Goal: Task Accomplishment & Management: Manage account settings

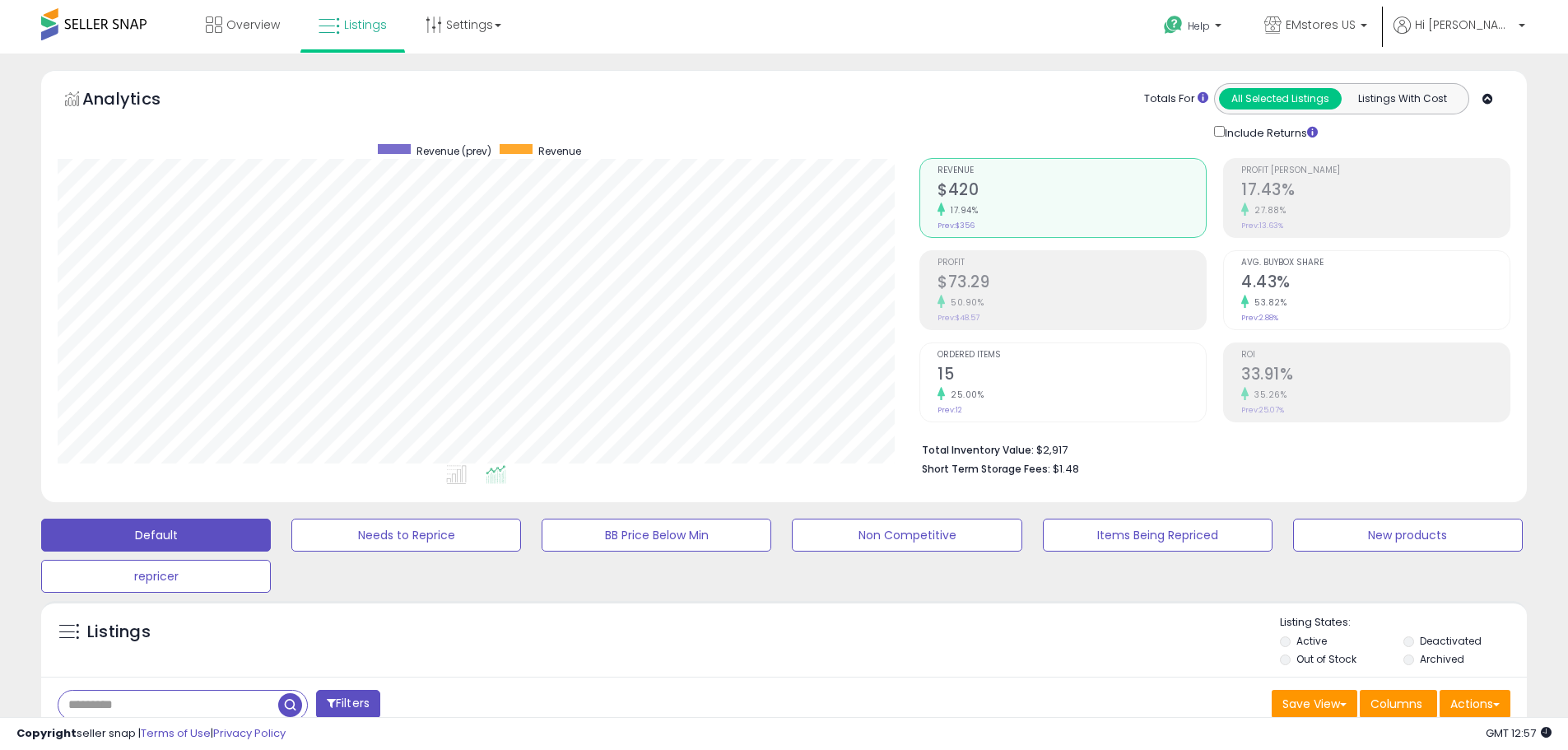
scroll to position [576, 0]
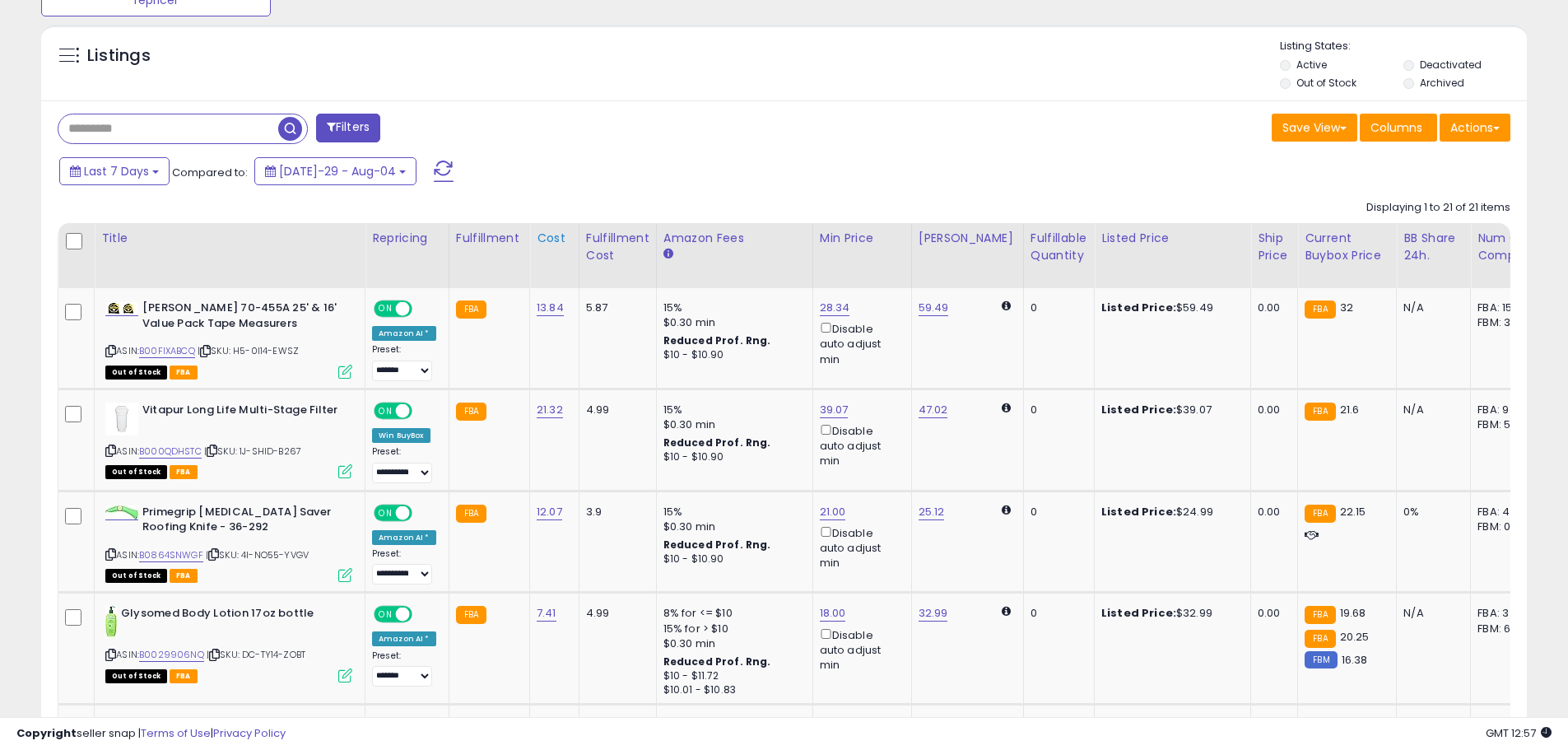
click at [550, 243] on div "Cost" at bounding box center [555, 238] width 35 height 17
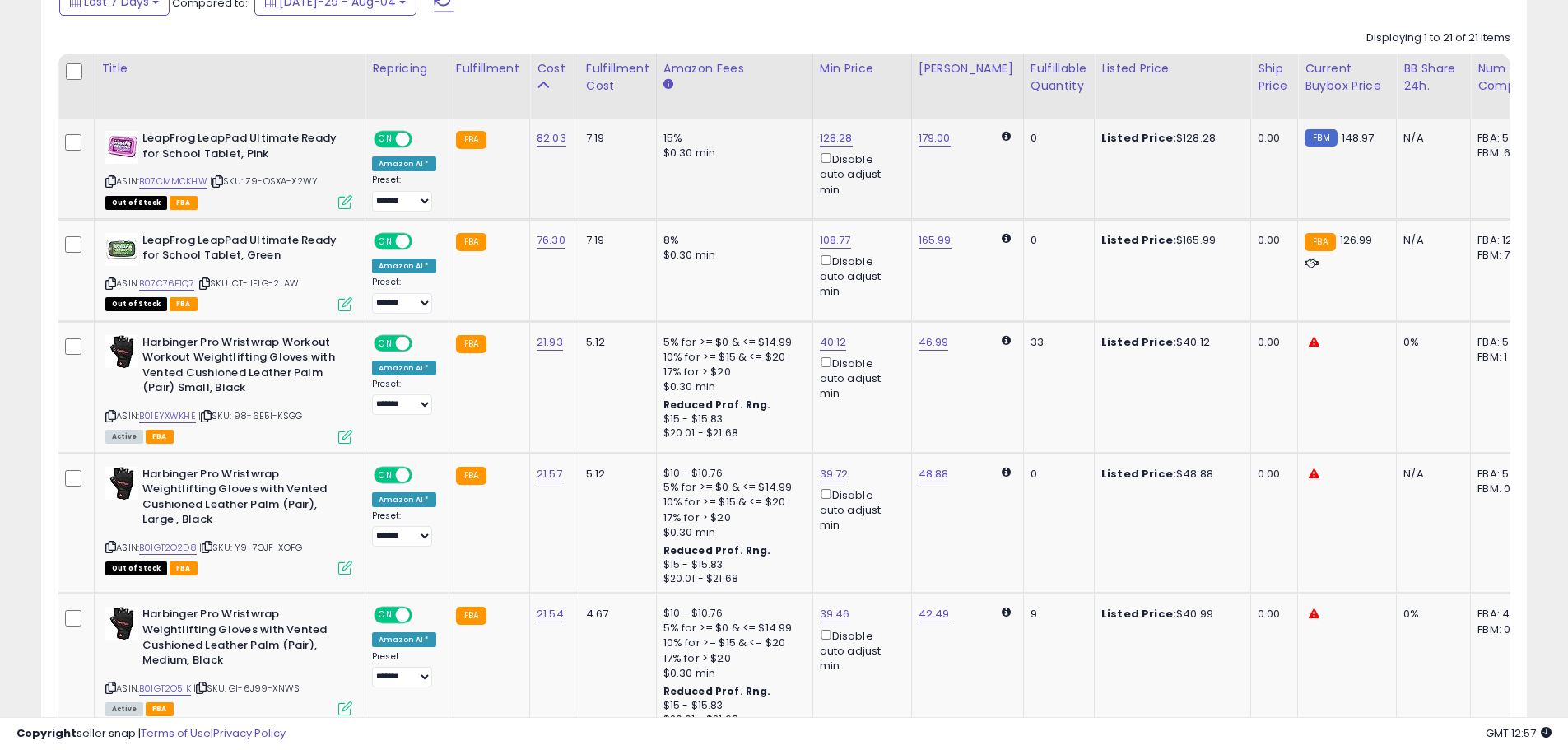
scroll to position [659, 0]
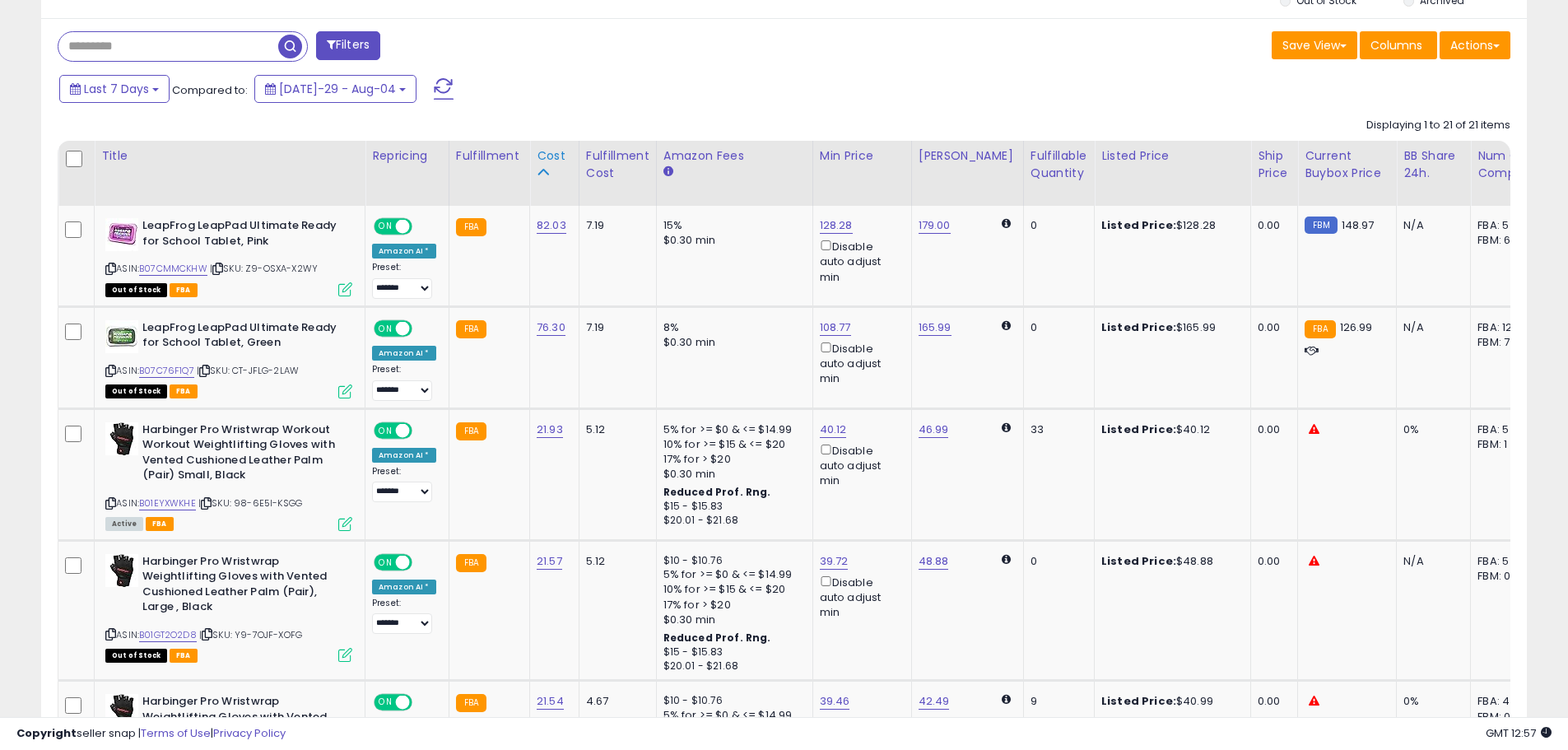
click at [540, 153] on div "Cost" at bounding box center [555, 155] width 35 height 17
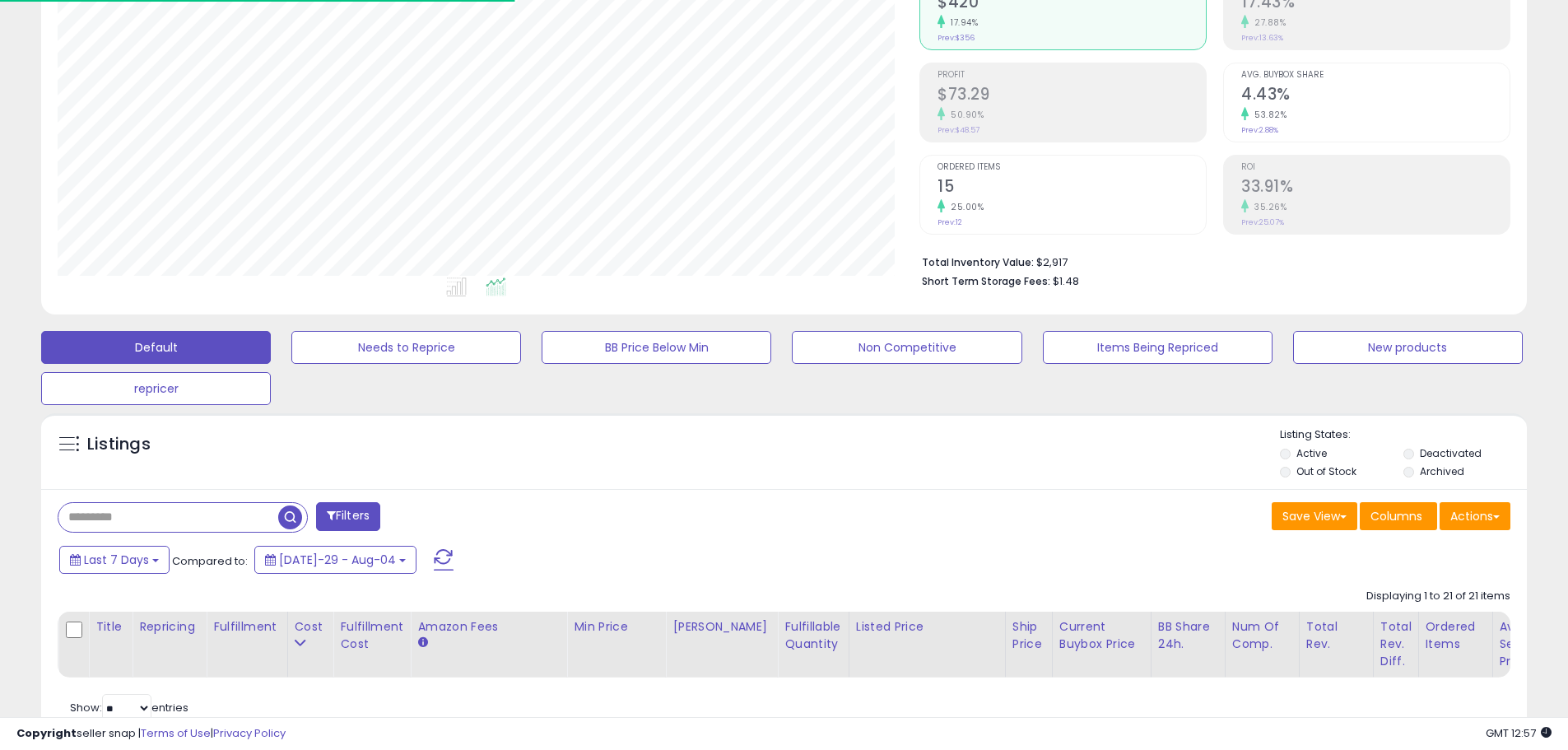
scroll to position [0, 0]
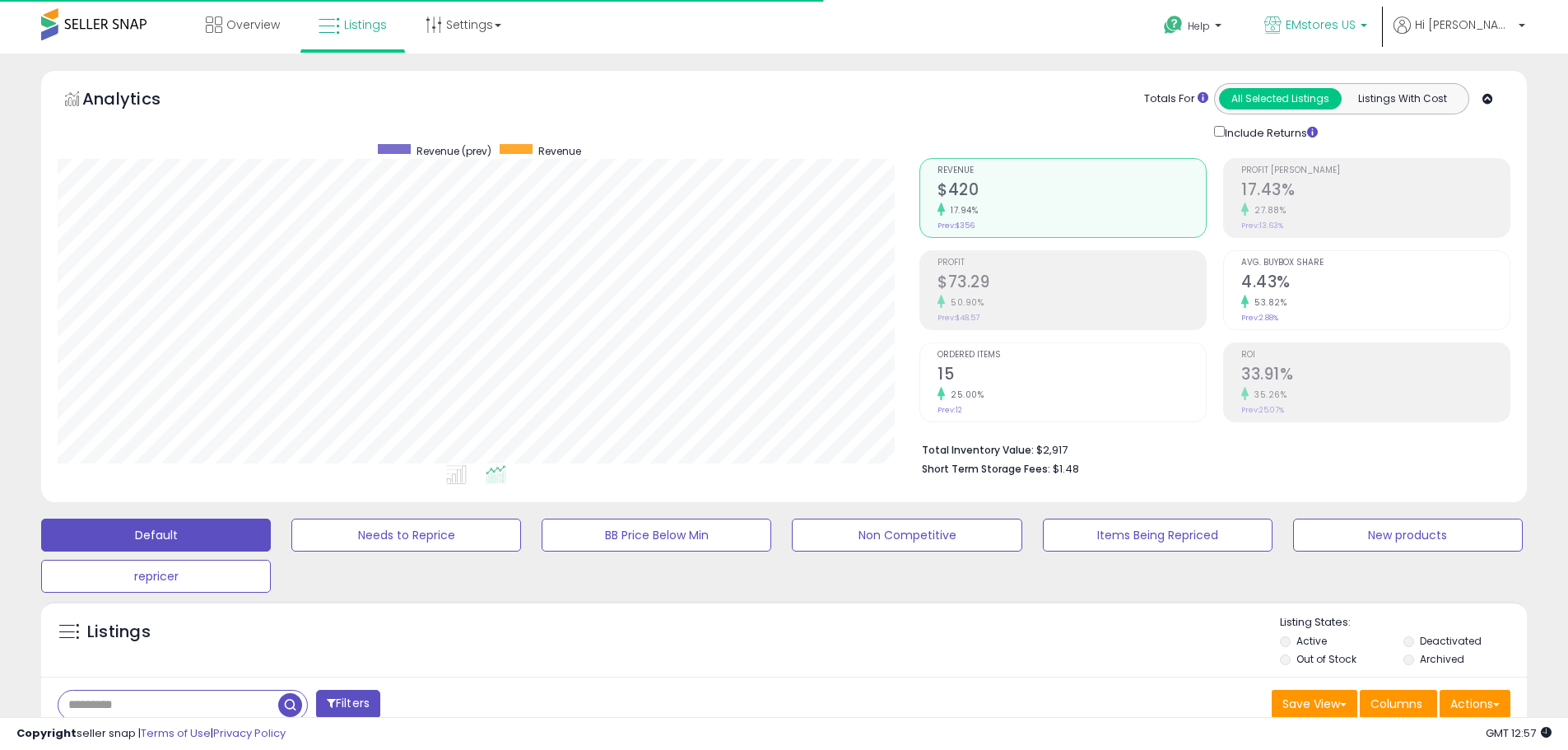
click at [1355, 24] on span "EMstores US" at bounding box center [1321, 24] width 70 height 16
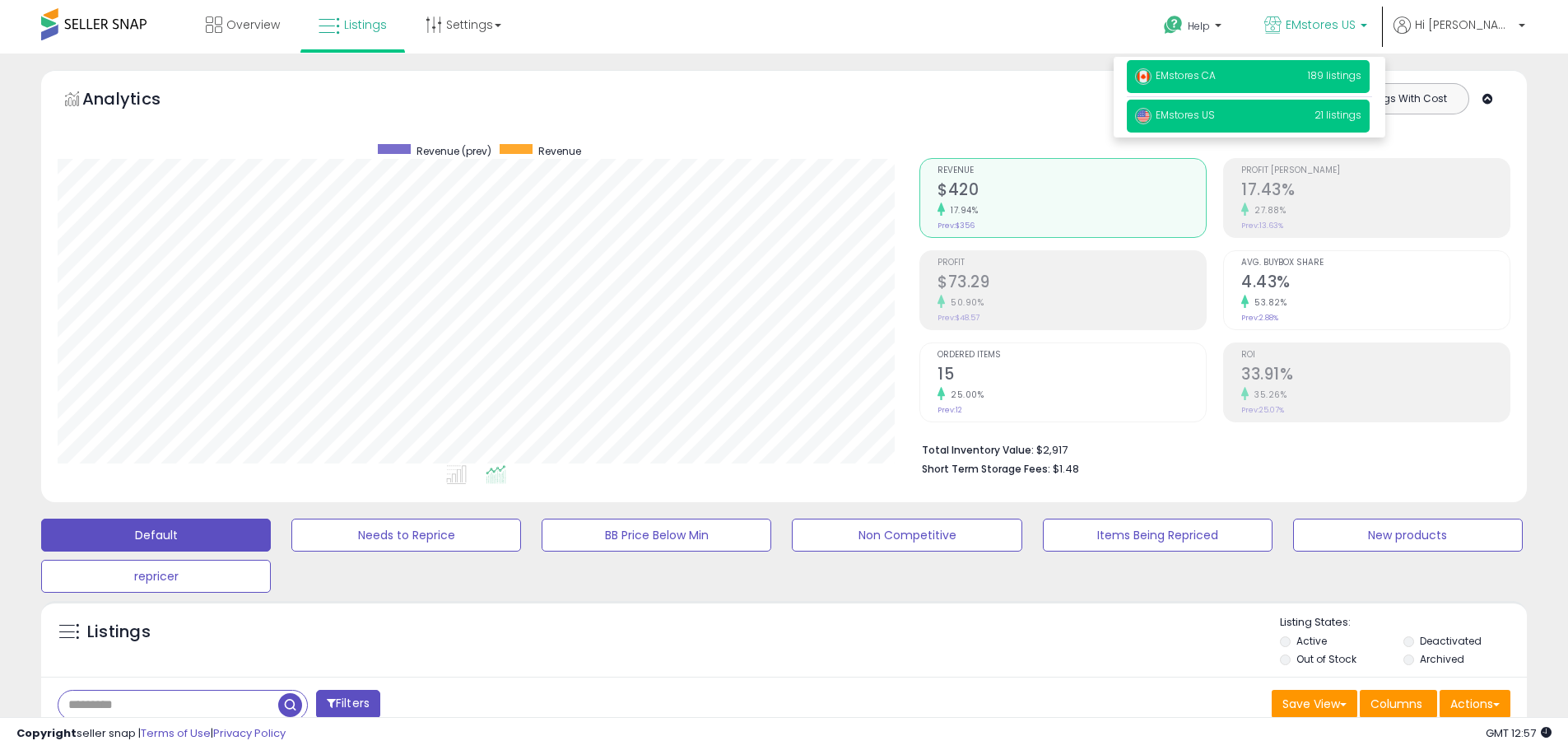
click at [1327, 70] on p "EMstores CA 189 listings" at bounding box center [1248, 76] width 243 height 33
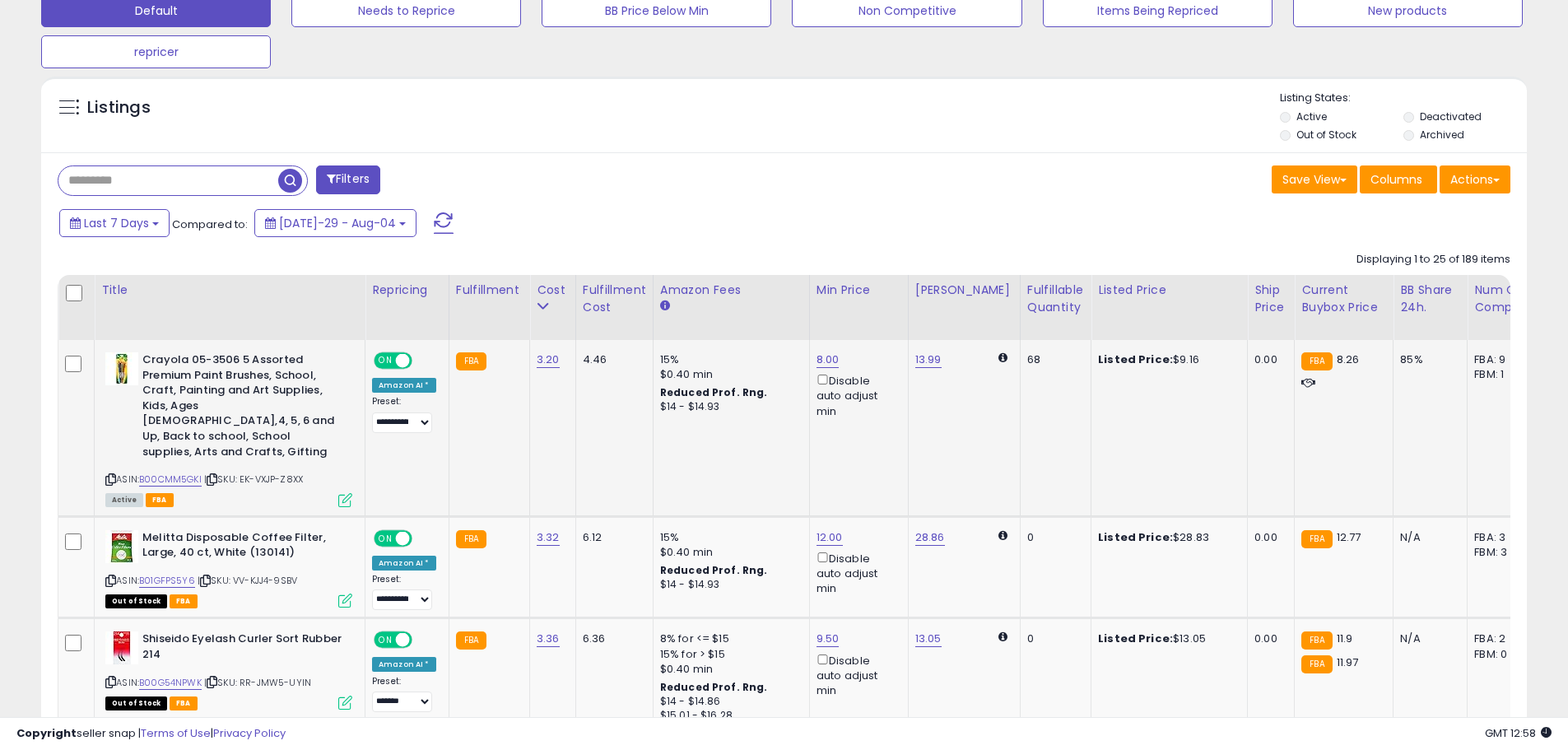
scroll to position [576, 0]
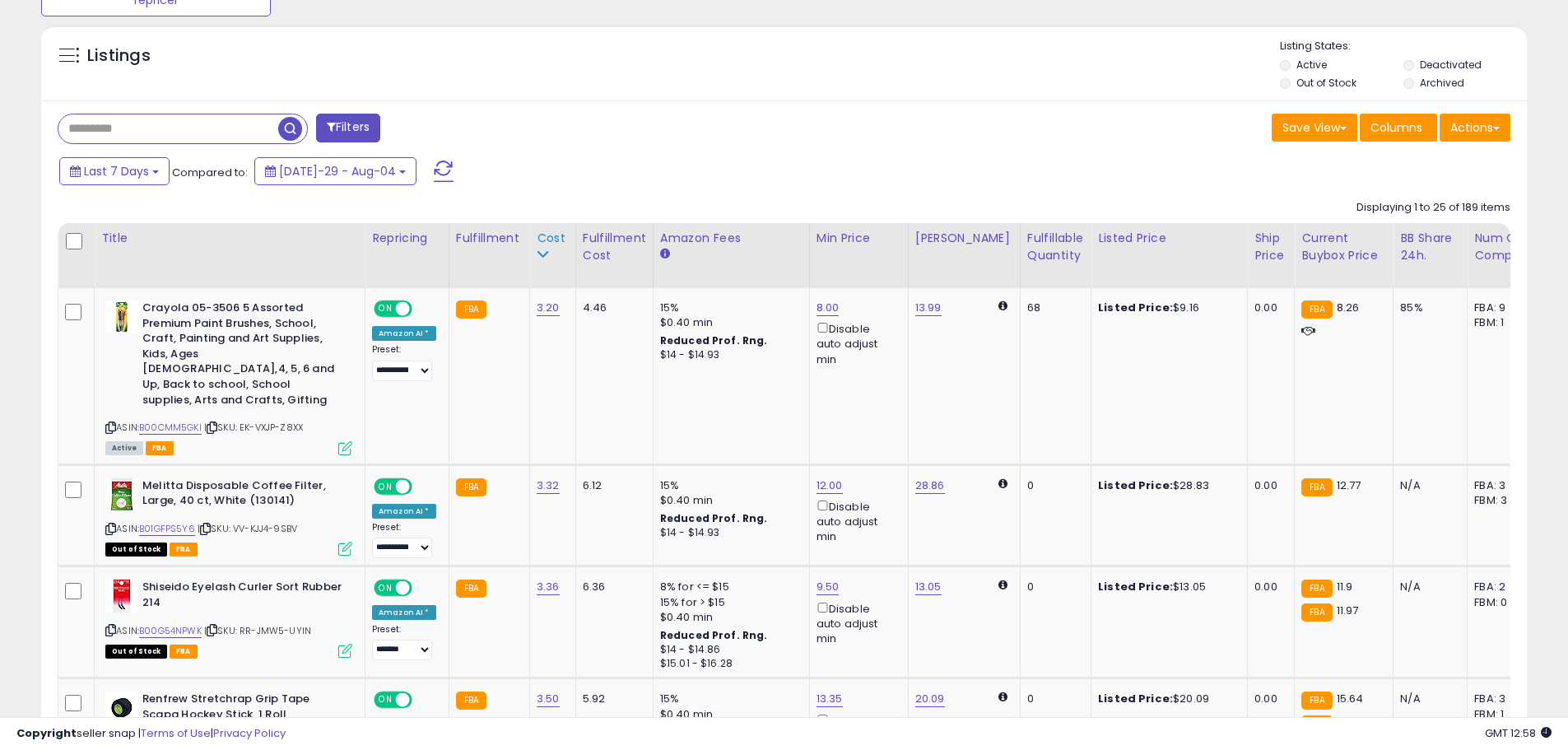
click at [544, 239] on div "Cost" at bounding box center [553, 238] width 32 height 17
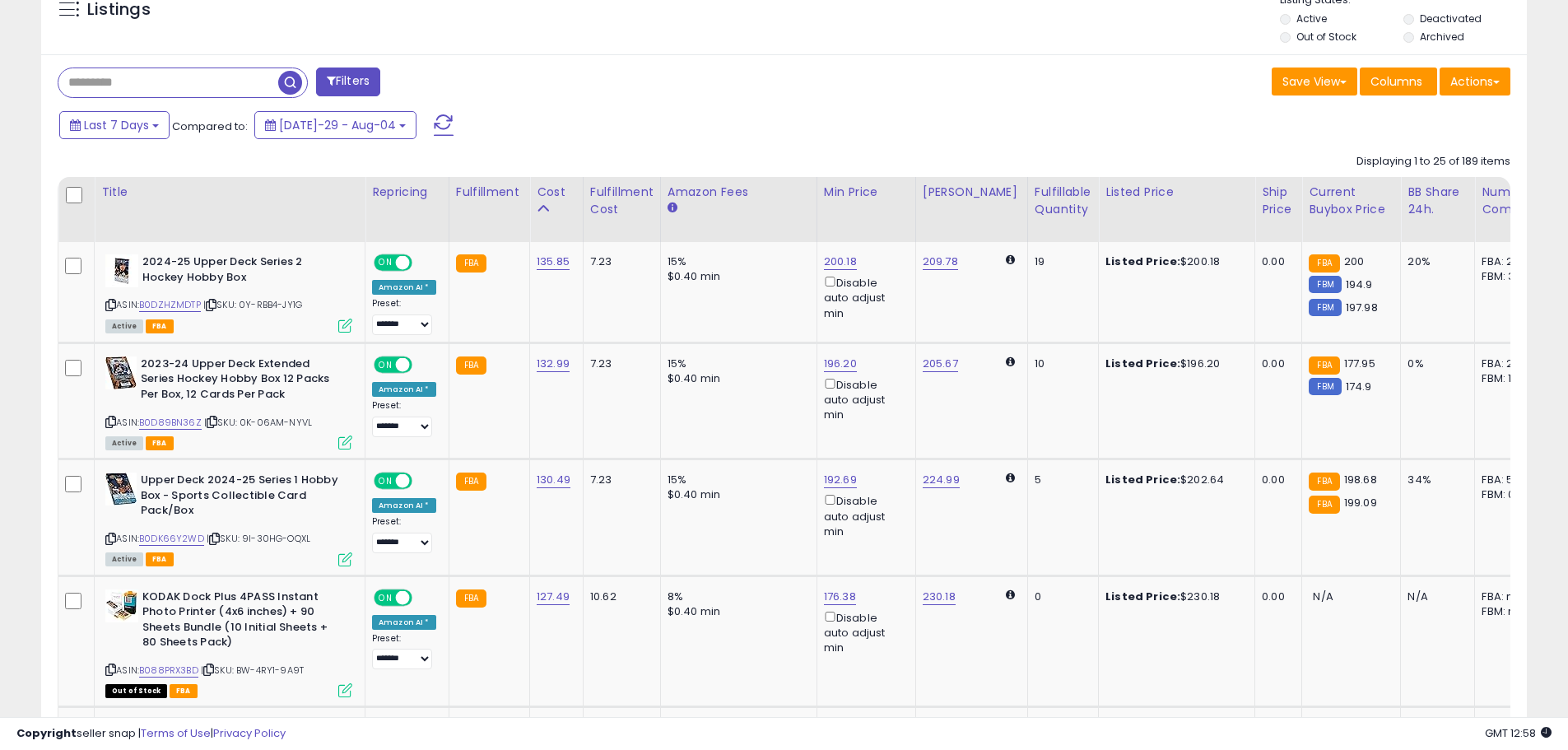
scroll to position [741, 0]
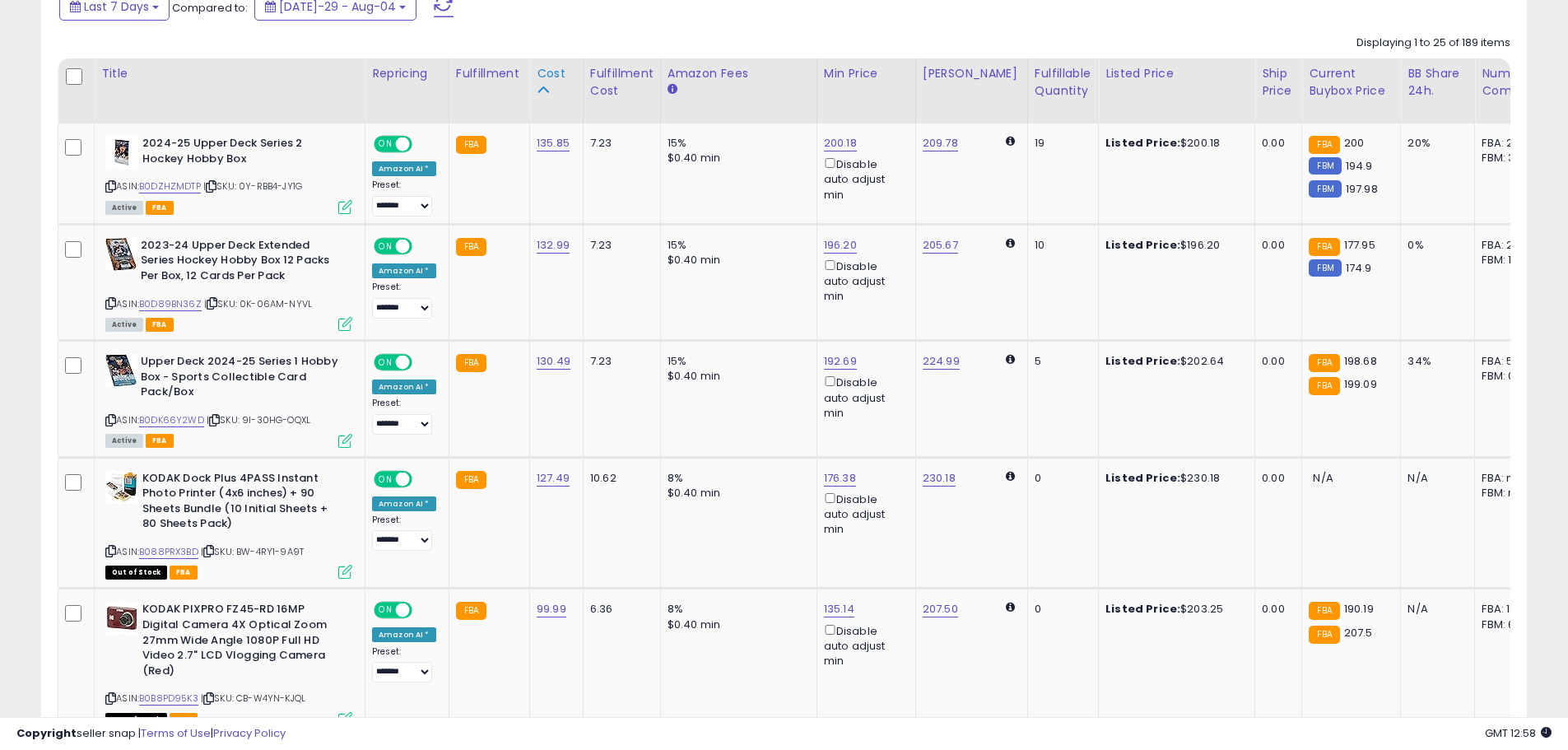
click at [553, 74] on div "Cost" at bounding box center [556, 73] width 40 height 17
